Goal: Book appointment/travel/reservation

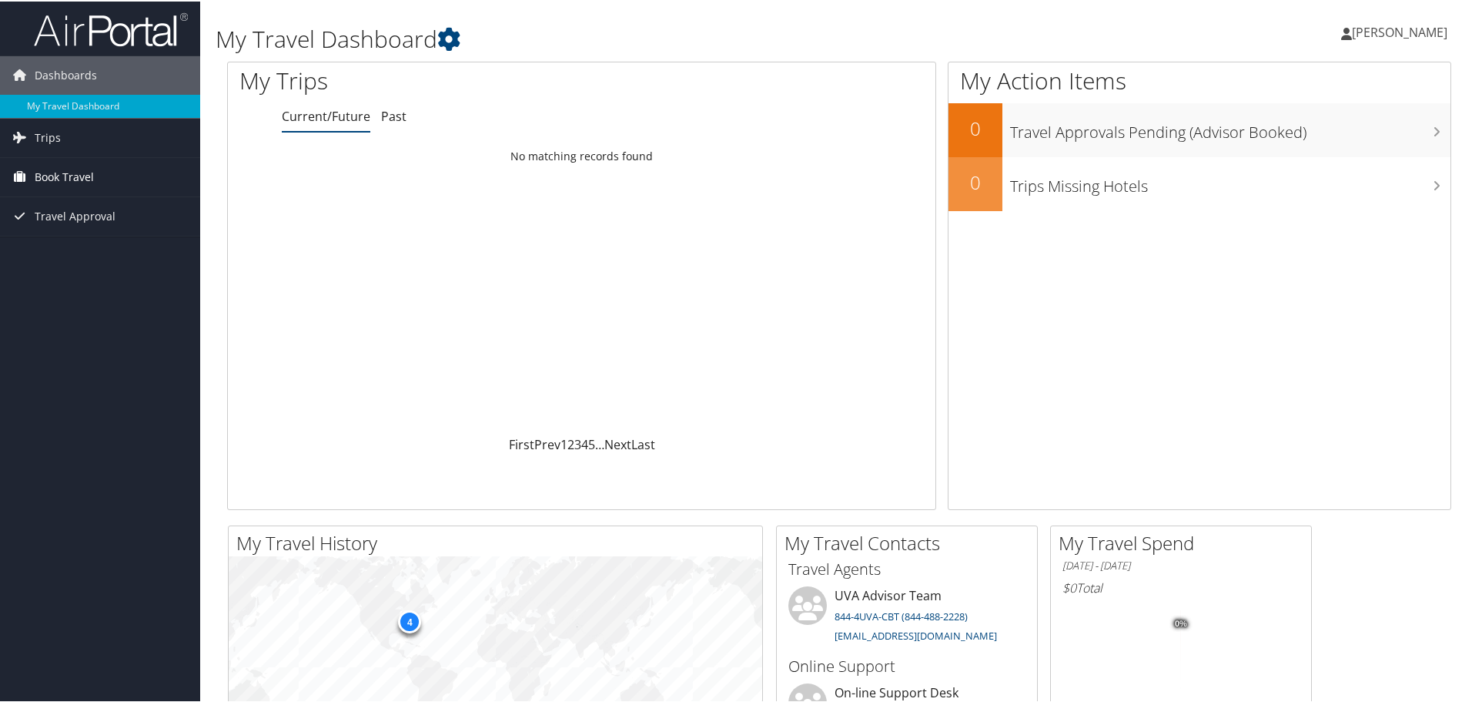
click at [54, 179] on span "Book Travel" at bounding box center [64, 175] width 59 height 39
click at [73, 258] on link "Book/Manage Online Trips" at bounding box center [100, 252] width 200 height 23
